Goal: Task Accomplishment & Management: Manage account settings

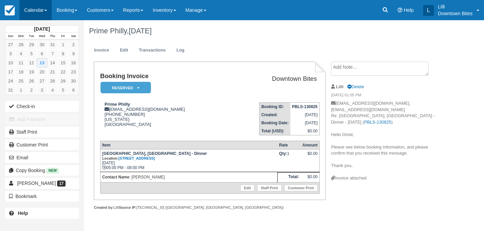
click at [31, 12] on link "Calendar" at bounding box center [36, 10] width 32 height 20
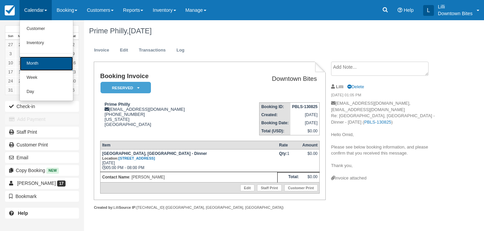
click at [41, 66] on link "Month" at bounding box center [46, 64] width 53 height 14
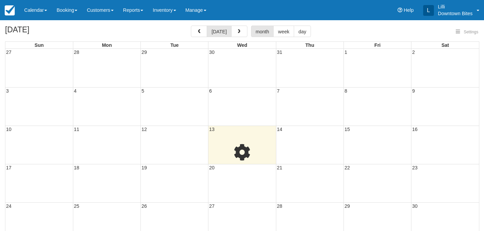
select select
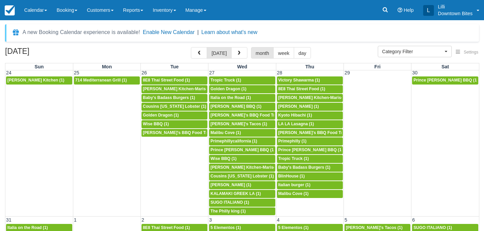
scroll to position [539, 0]
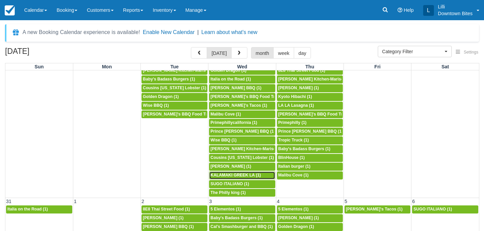
click at [224, 175] on span "KALAMAKI GREEK LA (1)" at bounding box center [236, 175] width 50 height 5
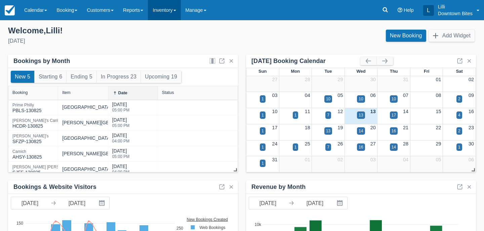
click at [170, 9] on link "Inventory" at bounding box center [164, 10] width 33 height 20
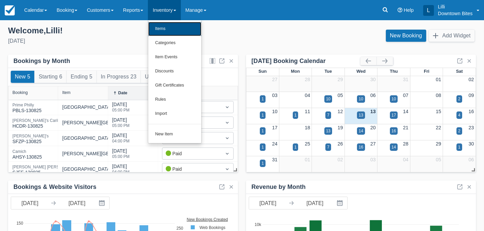
click at [172, 27] on link "Items" at bounding box center [174, 29] width 53 height 14
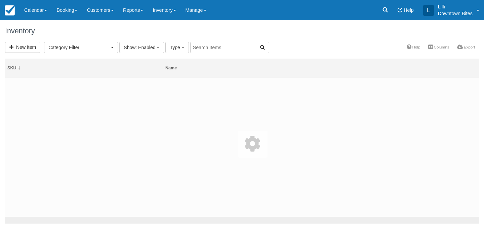
select select
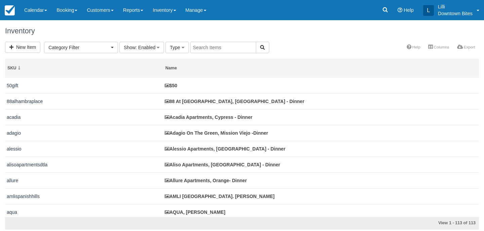
click at [209, 45] on input "text" at bounding box center [223, 47] width 66 height 11
type input "jia"
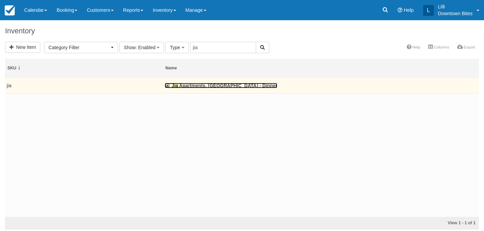
click at [196, 85] on link "Jia Apartments, Los Angeles - Dinner" at bounding box center [221, 85] width 113 height 5
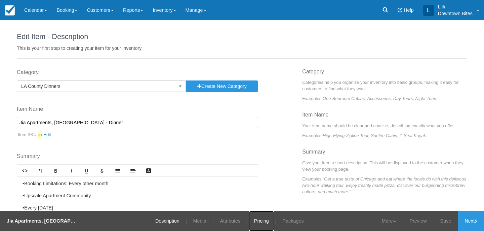
click at [262, 220] on link "Pricing" at bounding box center [261, 221] width 25 height 20
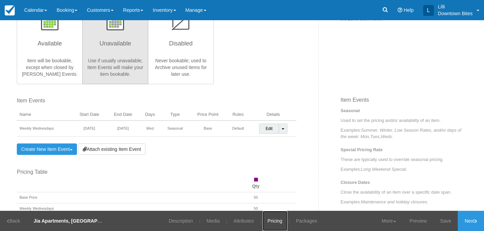
scroll to position [171, 0]
click at [55, 150] on link "Create New Item Event Toggle Dropdown" at bounding box center [47, 148] width 60 height 11
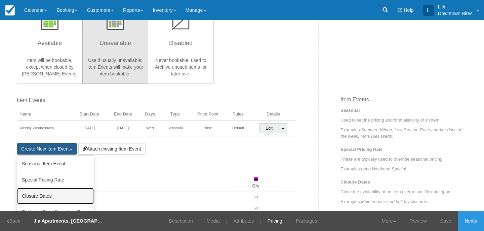
click at [54, 192] on link "Closure Dates" at bounding box center [55, 196] width 77 height 16
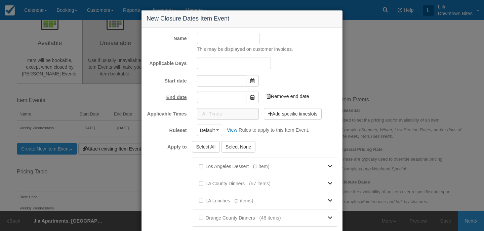
type input "[DATE]"
type input "09/13/25"
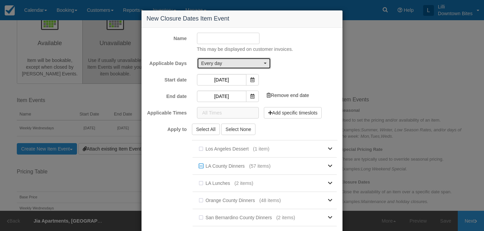
click at [224, 64] on span "Every day" at bounding box center [231, 63] width 61 height 7
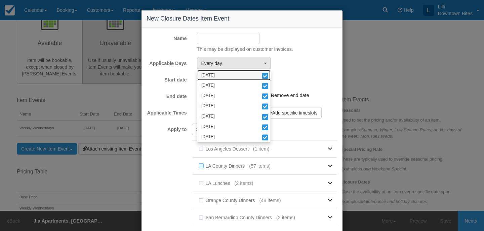
click at [222, 75] on link "Monday" at bounding box center [233, 75] width 73 height 10
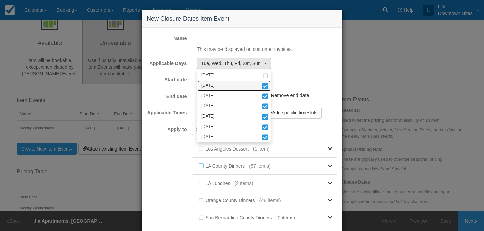
click at [219, 86] on link "Tuesday" at bounding box center [233, 85] width 73 height 10
select select "wed"
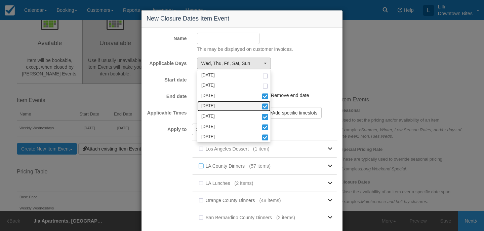
click at [215, 104] on span "Thursday" at bounding box center [207, 106] width 13 height 6
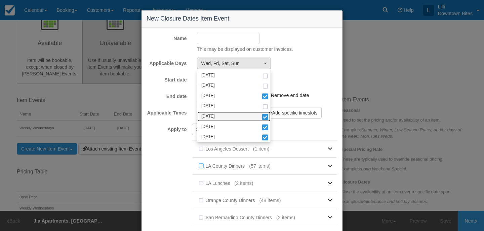
click at [214, 116] on link "Friday" at bounding box center [233, 116] width 73 height 10
click at [214, 126] on span "Saturday" at bounding box center [207, 127] width 13 height 6
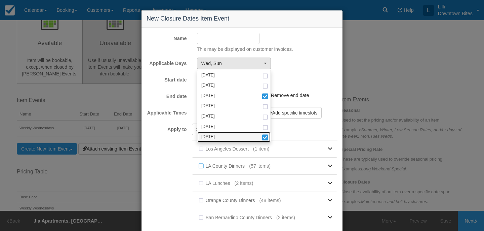
click at [214, 139] on span "Sunday" at bounding box center [207, 137] width 13 height 6
click at [300, 68] on div "Wed Monday Tuesday Wednesday Thursday Friday Saturday Sunday Monday Tuesday Wed…" at bounding box center [267, 63] width 151 height 11
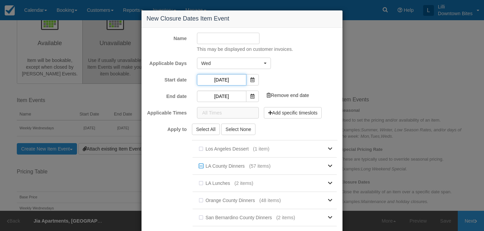
click at [235, 78] on input "[DATE]" at bounding box center [221, 79] width 49 height 11
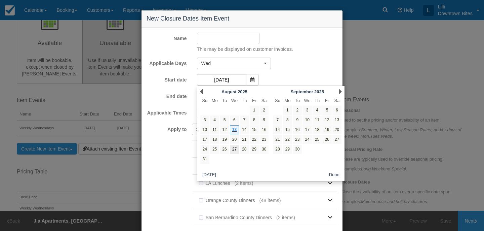
click at [235, 150] on link "27" at bounding box center [234, 149] width 9 height 9
type input "08/27/25"
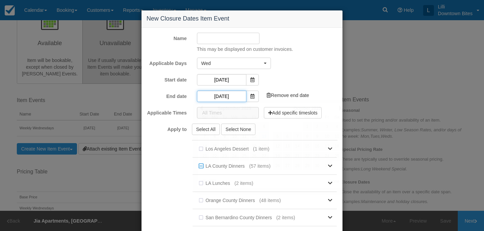
click at [230, 96] on input "09/13/25" at bounding box center [221, 95] width 49 height 11
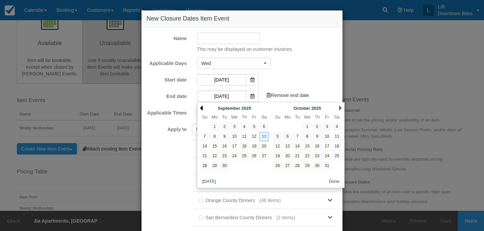
click at [200, 106] on link "Prev" at bounding box center [201, 107] width 3 height 5
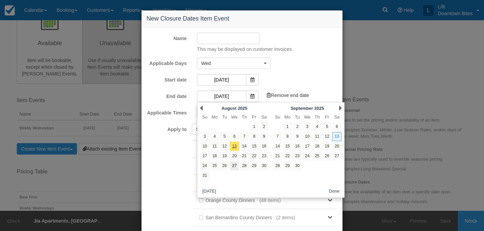
click at [235, 167] on link "27" at bounding box center [234, 165] width 9 height 9
type input "08/27/25"
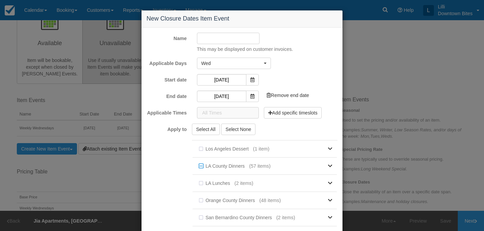
click at [225, 38] on input "Name" at bounding box center [228, 38] width 63 height 11
type input "8/27 closure"
click at [317, 38] on div "8/27 closure This may be displayed on customer invoices." at bounding box center [267, 43] width 151 height 20
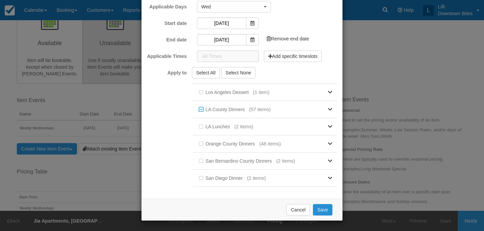
click at [320, 208] on button "Save" at bounding box center [323, 209] width 20 height 11
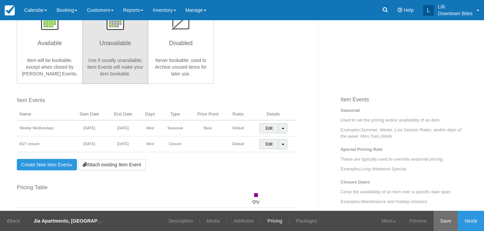
click at [440, 223] on link "Save" at bounding box center [446, 221] width 25 height 20
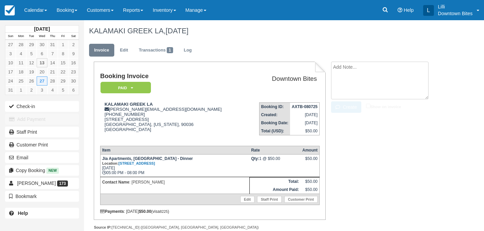
click at [347, 66] on textarea at bounding box center [380, 81] width 98 height 38
paste textarea "JIA APTS 8/27 External Inbox [PERSON_NAME] 2:43 PM (19 minutes ago) to me Hi [P…"
type textarea "JIA APTS 8/27 External Inbox antonios karagiannakis 2:43 PM (19 minutes ago) to…"
click at [370, 105] on input "Show on invoice" at bounding box center [368, 106] width 4 height 4
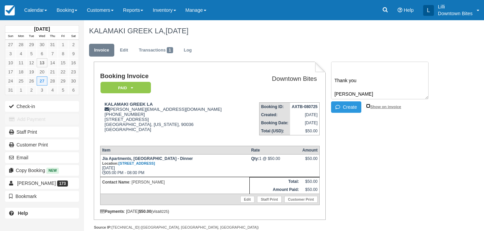
checkbox input "true"
click at [350, 107] on button "Create" at bounding box center [346, 106] width 30 height 11
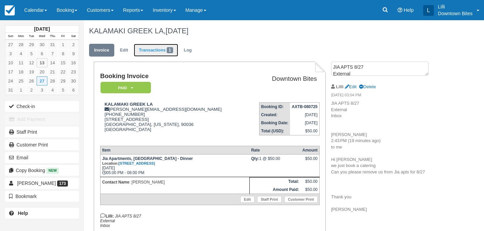
click at [146, 52] on link "Transactions 1" at bounding box center [156, 50] width 44 height 13
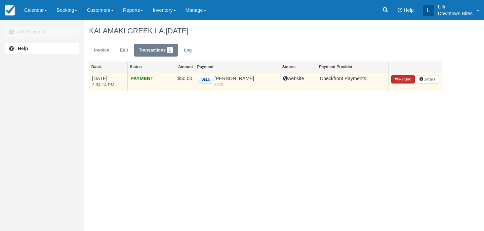
click at [398, 79] on button "Refund" at bounding box center [404, 79] width 24 height 9
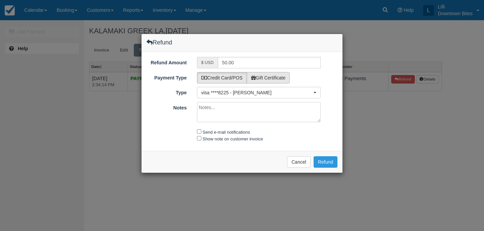
click at [267, 77] on label "Gift Certificate" at bounding box center [268, 77] width 43 height 11
radio input "true"
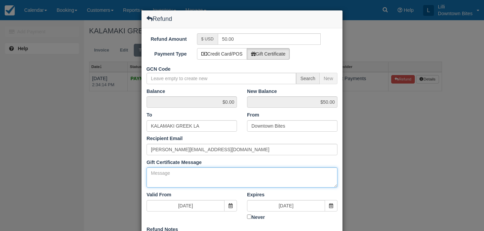
click at [159, 175] on textarea "Gift Certificate Message" at bounding box center [242, 177] width 191 height 20
paste textarea "JIA APTS 8/27 External Inbox antonios karagiannakis 2:43 PM (19 minutes ago) to…"
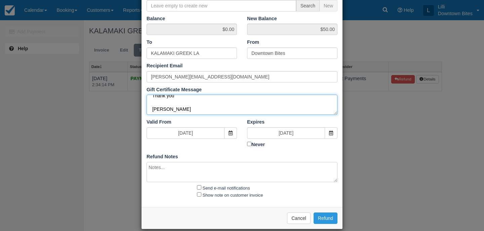
scroll to position [80, 0]
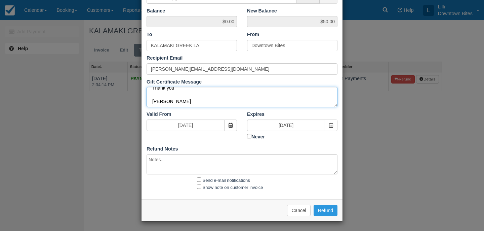
type textarea "JIA APTS 8/27 External Inbox antonios karagiannakis 2:43 PM (19 minutes ago) to…"
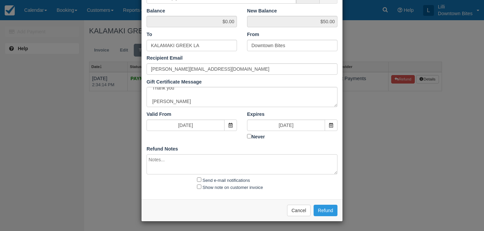
click at [157, 161] on textarea at bounding box center [242, 164] width 191 height 20
paste textarea "JIA APTS 8/27 External Inbox antonios karagiannakis 2:43 PM (19 minutes ago) to…"
type textarea "JIA APTS 8/27 External Inbox antonios karagiannakis 2:43 PM (19 minutes ago) to…"
click at [199, 178] on input "Send e-mail notifications" at bounding box center [199, 179] width 4 height 4
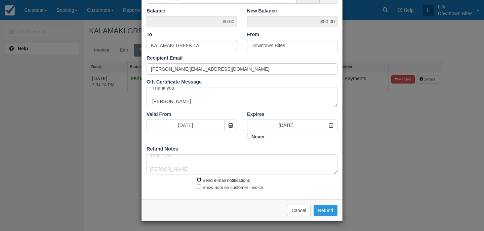
checkbox input "true"
click at [198, 187] on input "Show note on customer invoice" at bounding box center [199, 186] width 4 height 4
checkbox input "true"
click at [320, 206] on button "Refund" at bounding box center [326, 209] width 24 height 11
